Goal: Navigation & Orientation: Find specific page/section

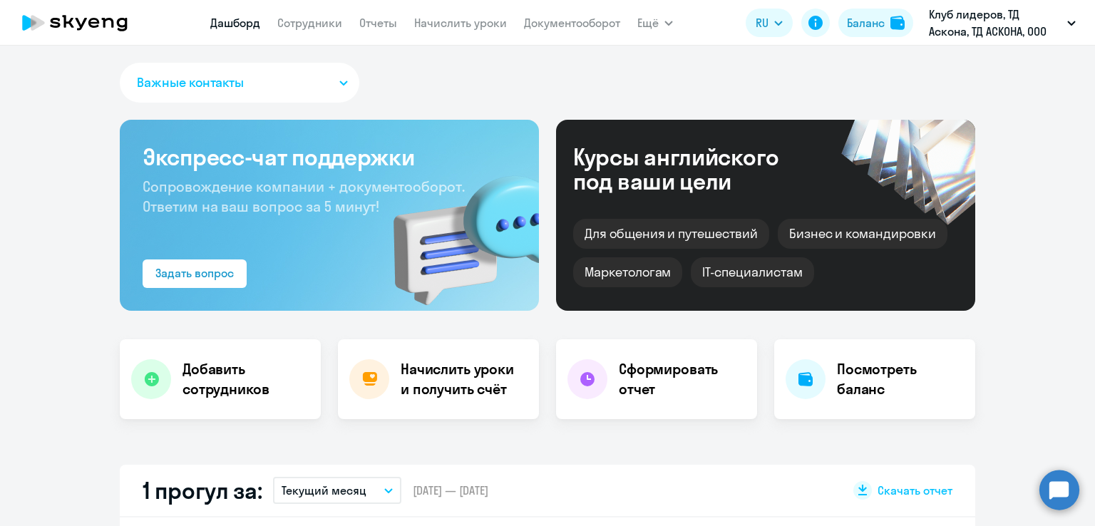
drag, startPoint x: 526, startPoint y: 91, endPoint x: 844, endPoint y: 78, distance: 318.1
click at [526, 91] on div "Важные контакты" at bounding box center [547, 86] width 855 height 46
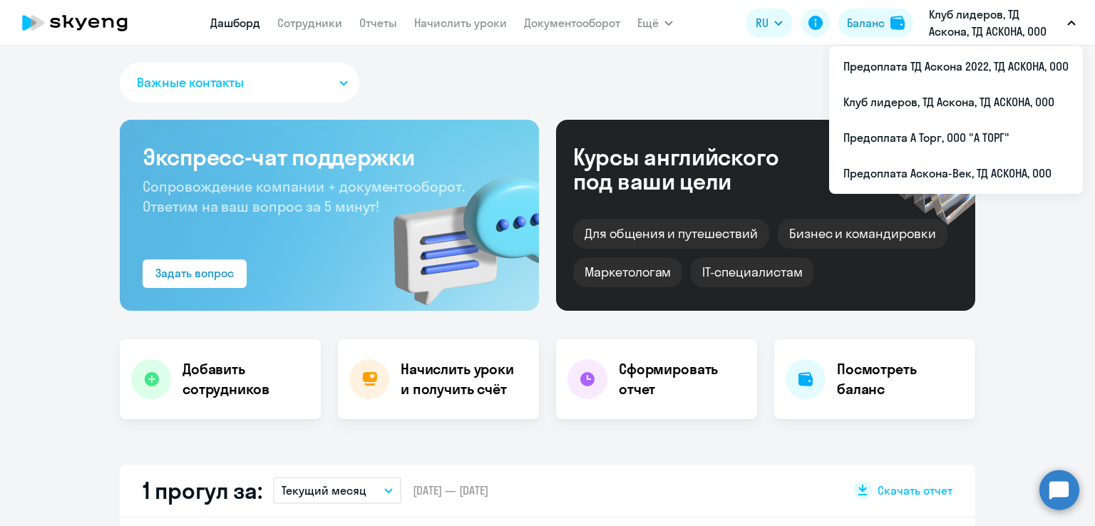
click at [1024, 29] on p "Клуб лидеров, ТД Аскона, ТД АСКОНА, ООО" at bounding box center [995, 23] width 133 height 34
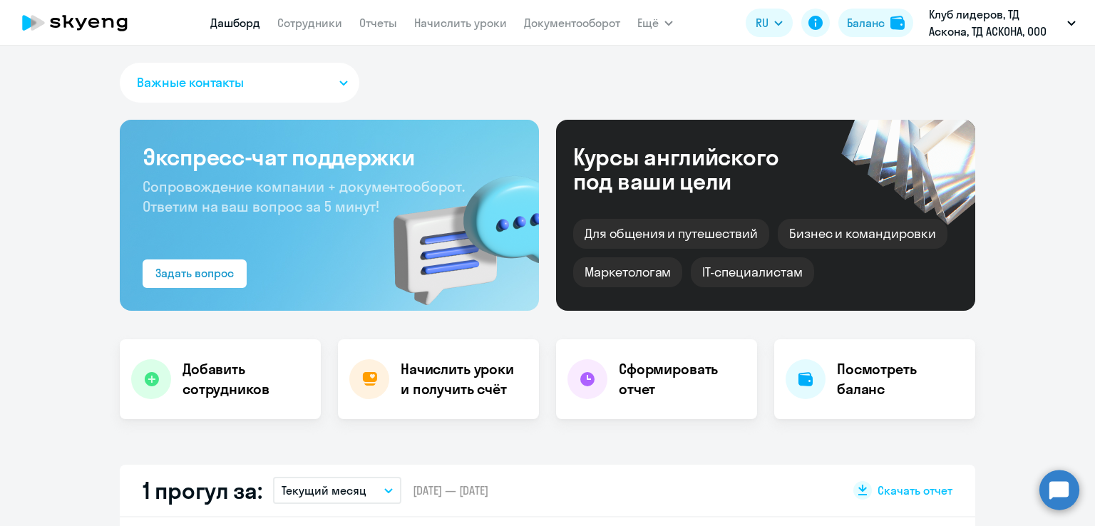
click at [1024, 29] on p "Клуб лидеров, ТД Аскона, ТД АСКОНА, ООО" at bounding box center [995, 23] width 133 height 34
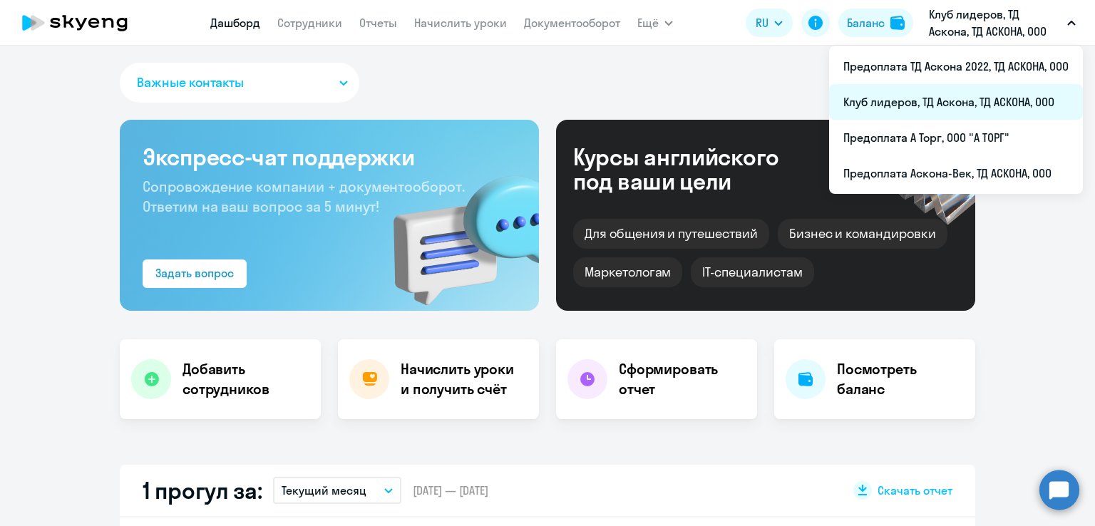
click at [974, 95] on li "Клуб лидеров, ТД Аскона, ТД АСКОНА, ООО" at bounding box center [956, 102] width 254 height 36
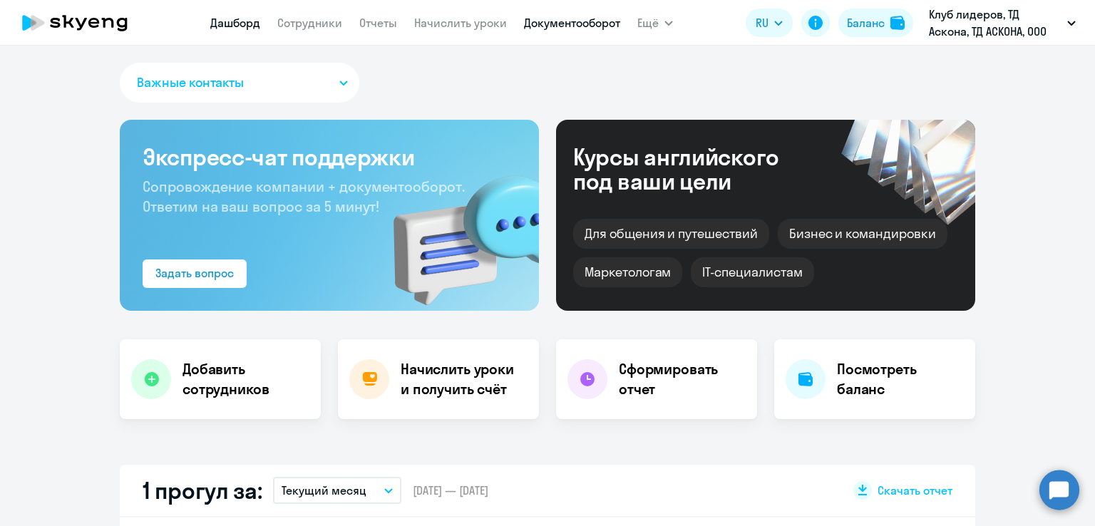
click at [568, 29] on link "Документооборот" at bounding box center [572, 23] width 96 height 14
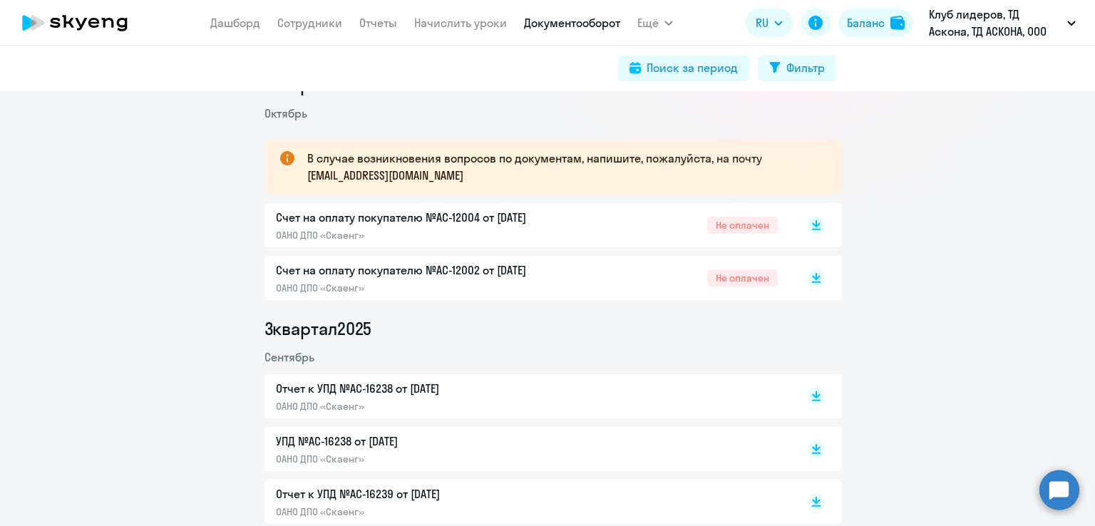
scroll to position [214, 0]
click at [322, 24] on link "Сотрудники" at bounding box center [309, 23] width 65 height 14
select select "30"
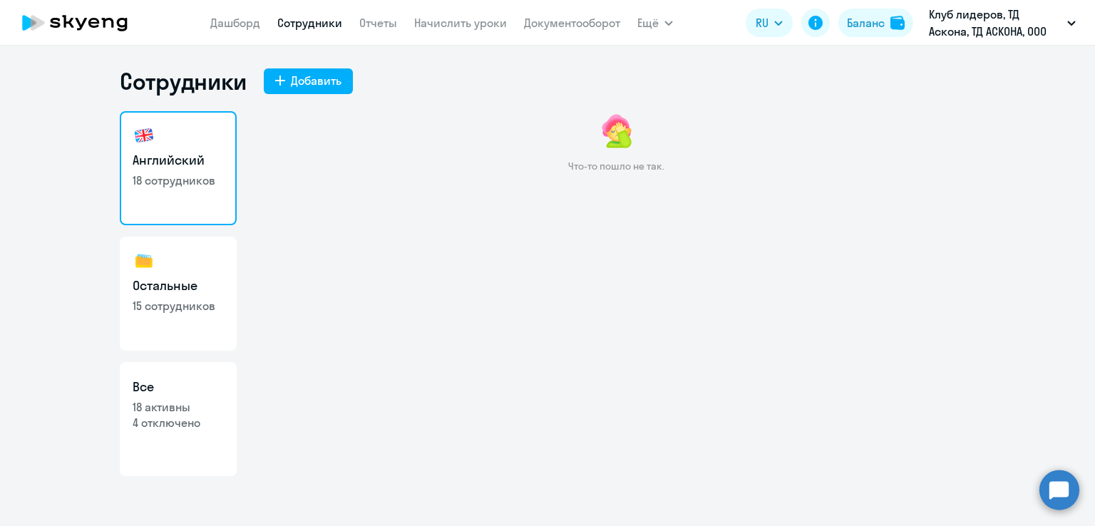
click at [160, 264] on link "Остальные 15 сотрудников" at bounding box center [178, 294] width 117 height 114
select select "30"
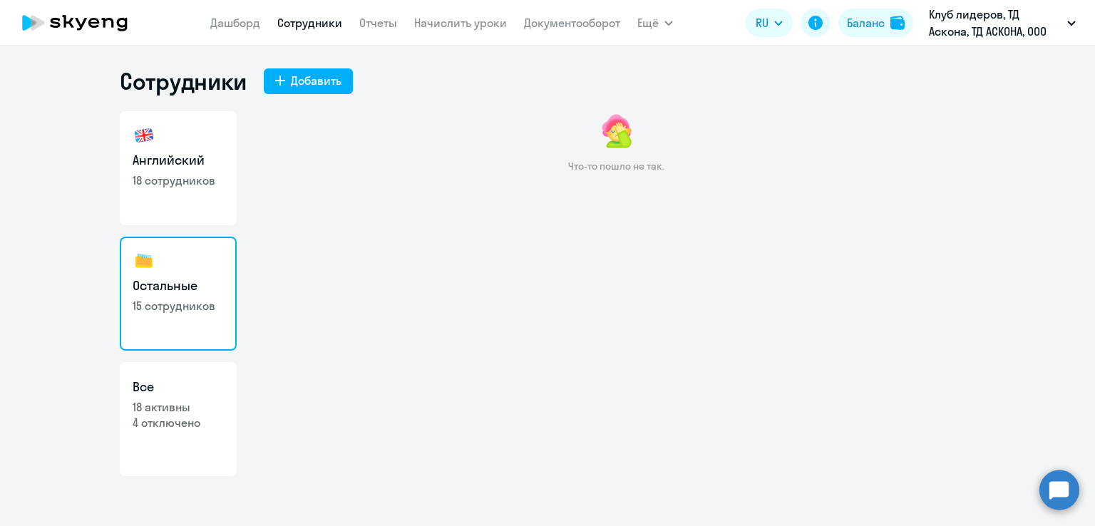
click at [182, 196] on link "Английский 18 сотрудников" at bounding box center [178, 168] width 117 height 114
select select "30"
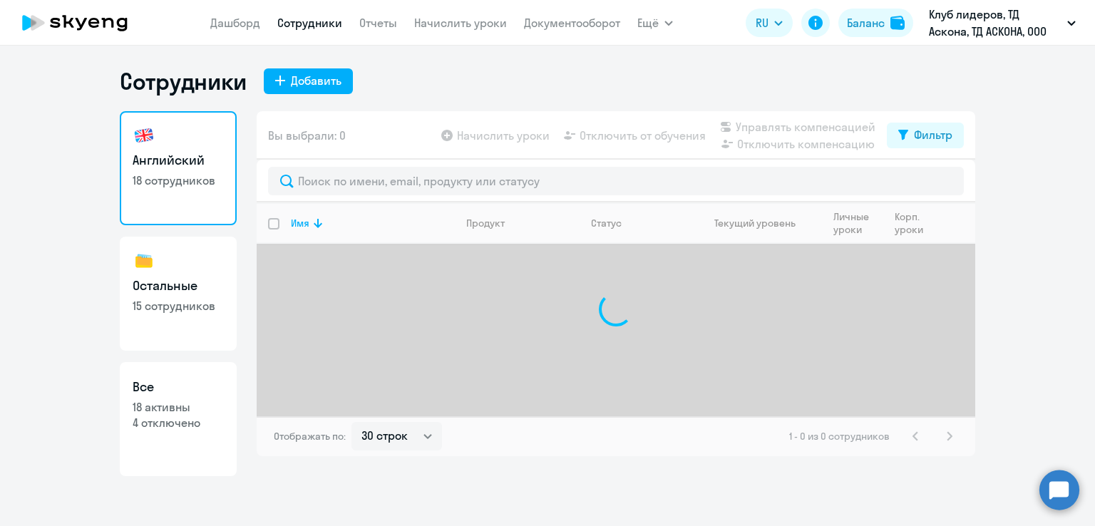
select select "30"
click at [545, 29] on link "Документооборот" at bounding box center [572, 23] width 96 height 14
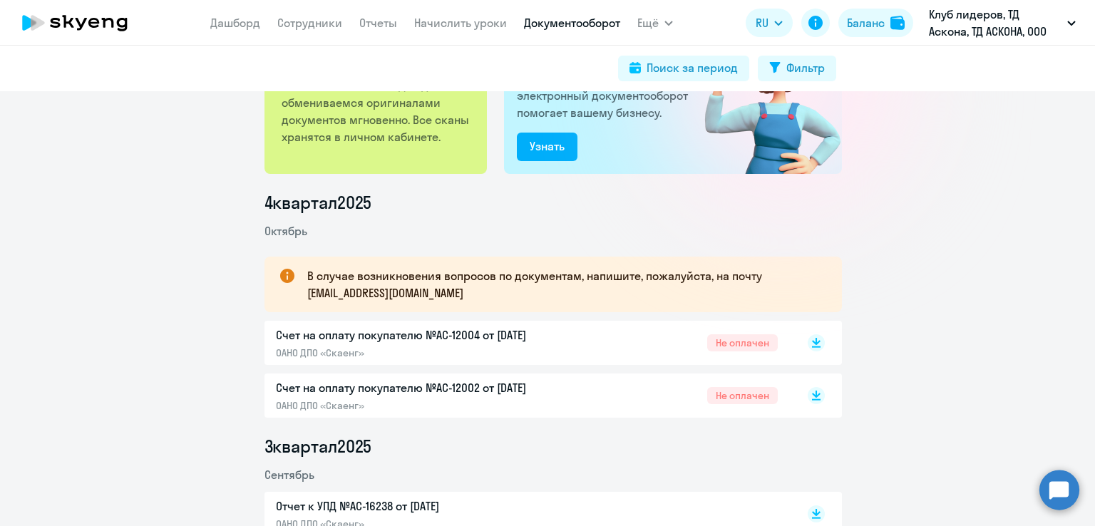
scroll to position [71, 0]
